Goal: Information Seeking & Learning: Check status

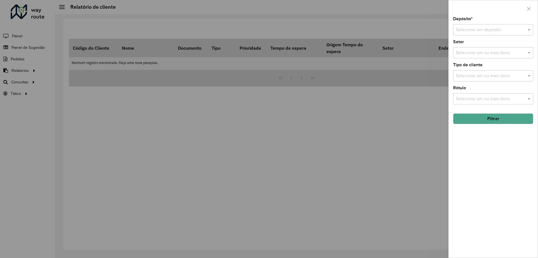
click at [390, 138] on div at bounding box center [269, 129] width 538 height 258
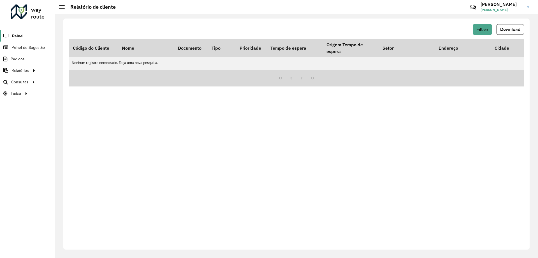
click at [14, 38] on span "Painel" at bounding box center [17, 36] width 11 height 6
click at [481, 32] on button "Filtrar" at bounding box center [482, 29] width 19 height 11
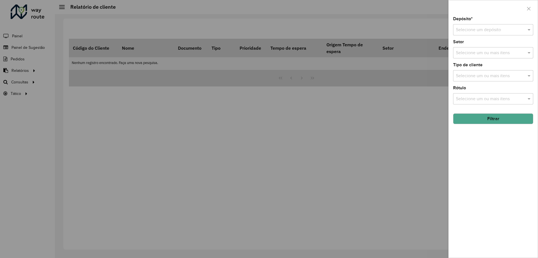
click at [505, 117] on button "Filtrar" at bounding box center [493, 118] width 80 height 11
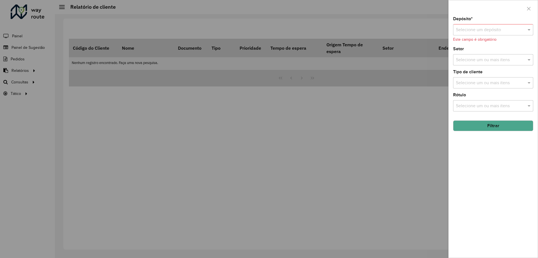
click at [477, 34] on div "Selecione um depósito" at bounding box center [493, 29] width 80 height 11
click at [476, 56] on span "CDD Brasilia - XB" at bounding box center [473, 55] width 34 height 5
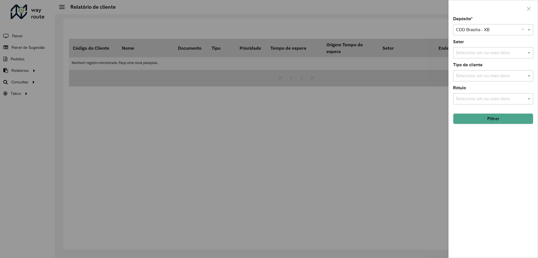
click at [485, 51] on input "text" at bounding box center [491, 53] width 72 height 7
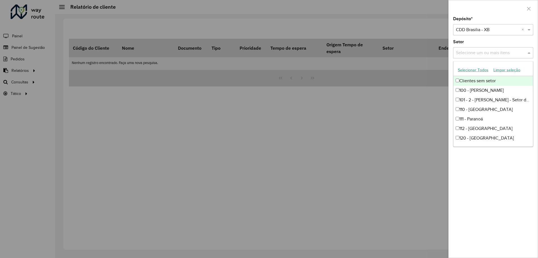
click at [488, 47] on div "Selecione um ou mais itens" at bounding box center [493, 52] width 80 height 11
click at [489, 45] on div "Setor Selecione um ou mais itens" at bounding box center [493, 49] width 80 height 19
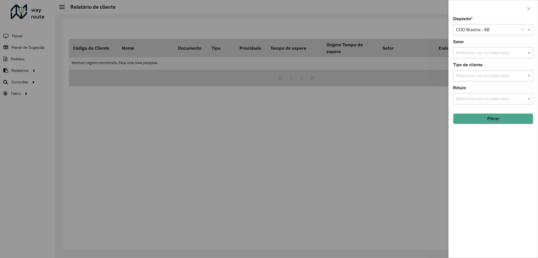
click at [475, 75] on input "text" at bounding box center [491, 76] width 72 height 7
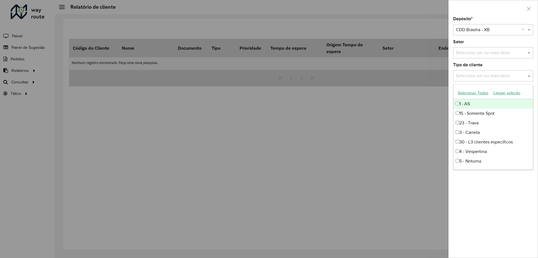
paste input "*****"
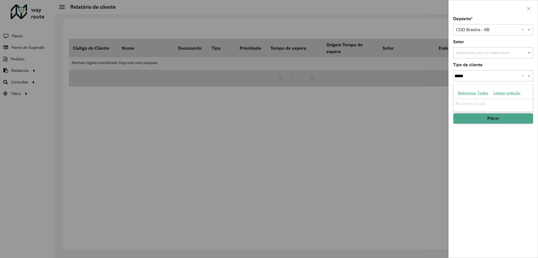
type input "*****"
click at [502, 121] on button "Filtrar" at bounding box center [493, 118] width 80 height 11
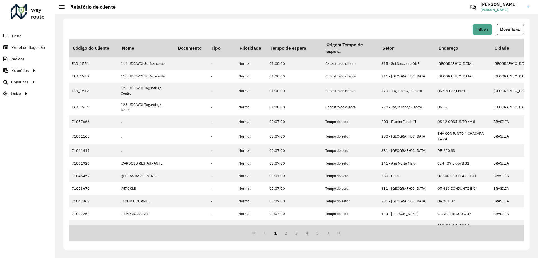
click at [516, 35] on div "Filtrar Download" at bounding box center [296, 31] width 455 height 15
click at [512, 23] on div "Filtrar Download Código do Cliente Nome Documento Tipo Prioridade Tempo de espe…" at bounding box center [296, 134] width 466 height 231
click at [514, 28] on span "Download" at bounding box center [510, 29] width 20 height 5
click at [20, 62] on span "Pedidos" at bounding box center [18, 59] width 15 height 6
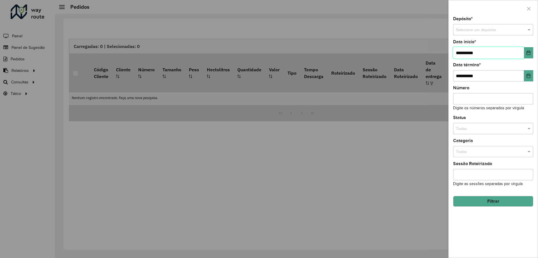
click at [462, 49] on input "**********" at bounding box center [488, 52] width 71 height 11
type input "**********"
click at [480, 32] on input "text" at bounding box center [487, 30] width 63 height 6
click at [470, 54] on span "CDD Brasilia - XB" at bounding box center [471, 54] width 31 height 4
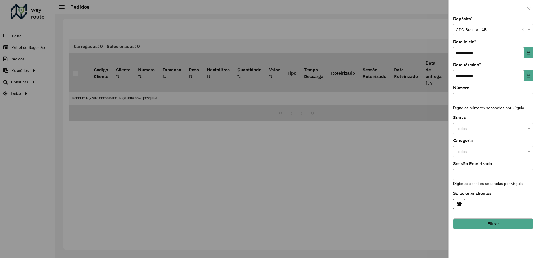
click at [477, 100] on input "Número" at bounding box center [493, 98] width 80 height 11
click at [407, 147] on div at bounding box center [269, 129] width 538 height 258
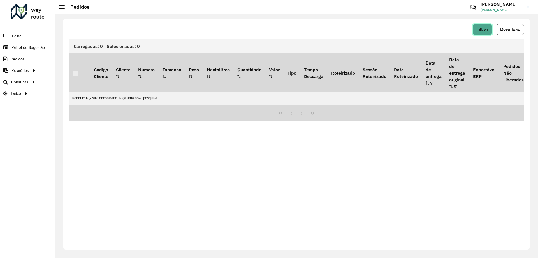
click at [483, 27] on span "Filtrar" at bounding box center [483, 29] width 12 height 5
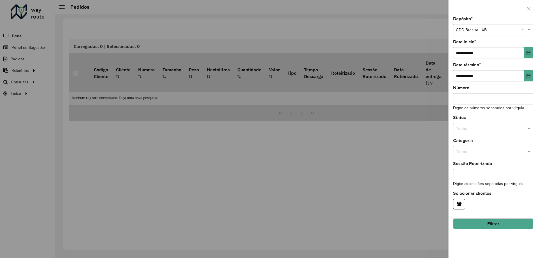
click at [474, 100] on input "Número" at bounding box center [493, 98] width 80 height 11
paste input "*****"
type input "*****"
click at [516, 225] on button "Filtrar" at bounding box center [493, 223] width 80 height 11
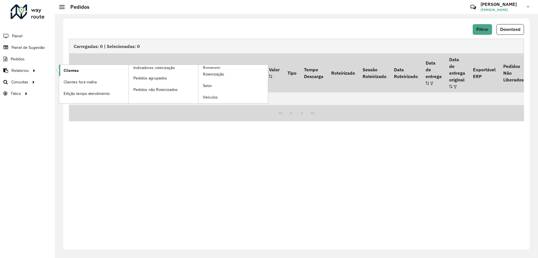
click at [78, 68] on span "Clientes" at bounding box center [71, 71] width 15 height 6
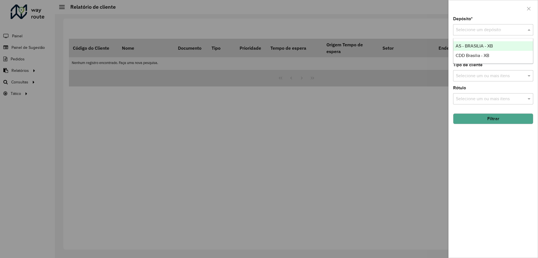
click at [498, 29] on input "text" at bounding box center [487, 30] width 63 height 7
click at [476, 54] on span "CDD Brasilia - XB" at bounding box center [473, 55] width 34 height 5
click at [486, 75] on input "text" at bounding box center [491, 76] width 72 height 7
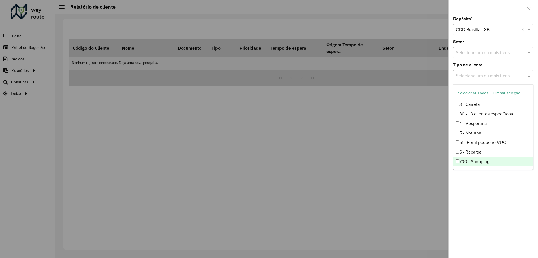
scroll to position [66, 0]
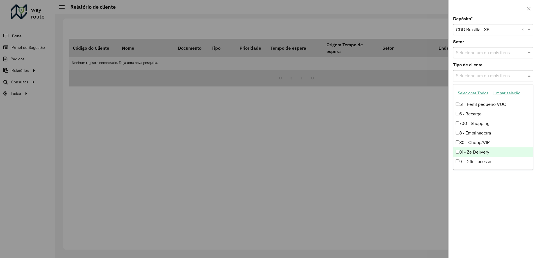
click at [488, 184] on div "Depósito * Selecione um depósito × CDD Brasilia - XB × Setor Selecione um ou ma…" at bounding box center [493, 137] width 89 height 241
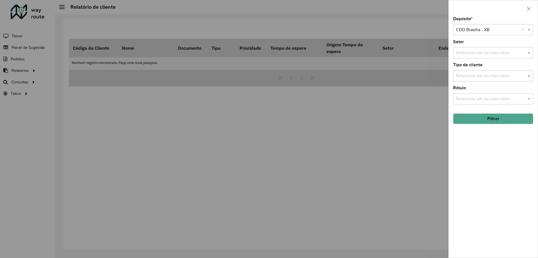
click at [532, 10] on button "button" at bounding box center [528, 8] width 9 height 9
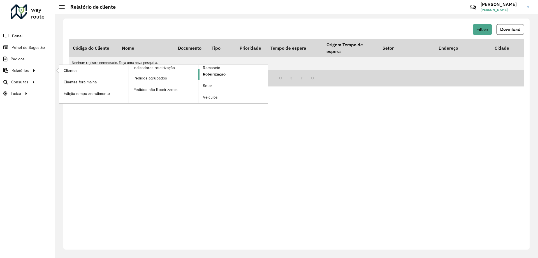
click at [223, 74] on span "Roteirização" at bounding box center [214, 74] width 23 height 6
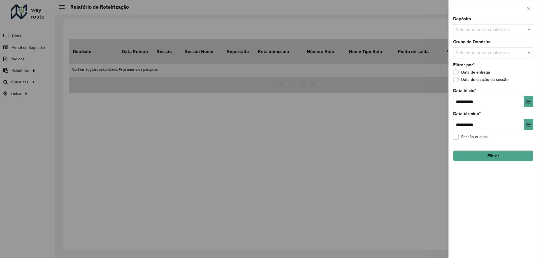
click at [488, 26] on div "Selecione um ou mais itens" at bounding box center [493, 29] width 80 height 11
click at [475, 66] on div "CDD Brasilia - XB" at bounding box center [494, 68] width 80 height 10
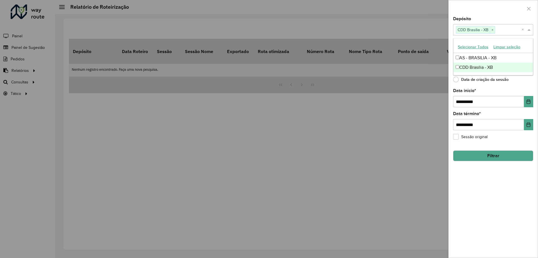
click at [486, 87] on div "**********" at bounding box center [493, 137] width 89 height 241
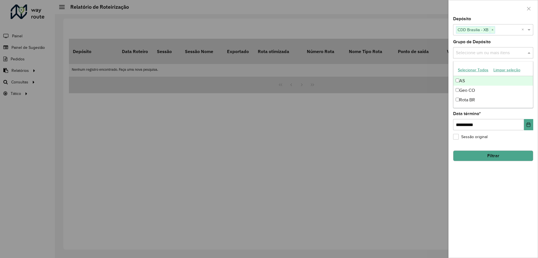
click at [487, 53] on input "text" at bounding box center [491, 53] width 72 height 7
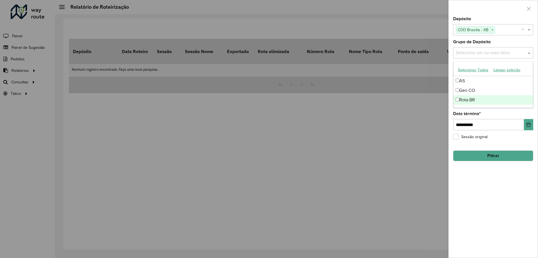
click at [434, 106] on div at bounding box center [269, 129] width 538 height 258
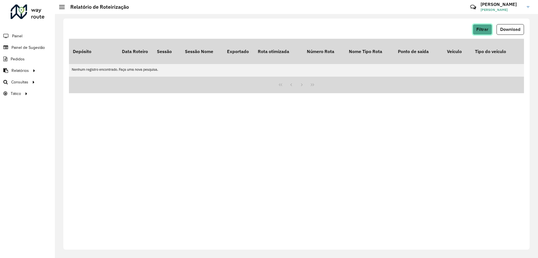
click at [481, 30] on span "Filtrar" at bounding box center [483, 29] width 12 height 5
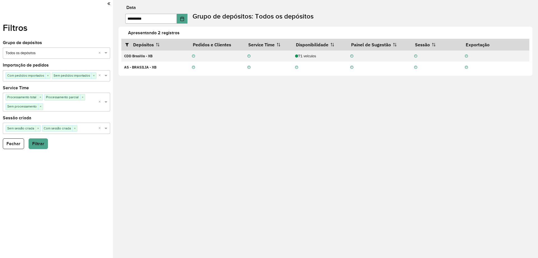
click at [108, 2] on icon at bounding box center [108, 3] width 3 height 5
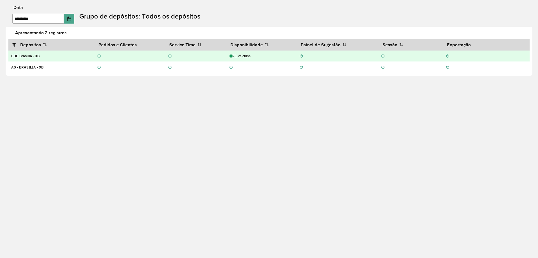
click at [33, 57] on strong "CDD Brasilia - XB" at bounding box center [25, 56] width 28 height 5
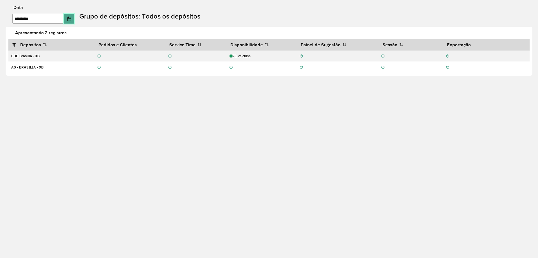
click at [73, 21] on button "Choose Date" at bounding box center [69, 19] width 11 height 10
click at [175, 128] on div "**********" at bounding box center [269, 129] width 538 height 258
